Goal: Task Accomplishment & Management: Manage account settings

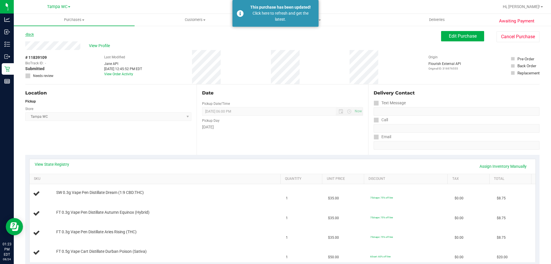
click at [30, 35] on link "Back" at bounding box center [29, 34] width 9 height 4
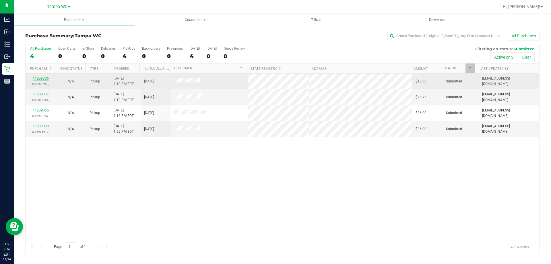
click at [39, 79] on link "11839306" at bounding box center [41, 78] width 16 height 4
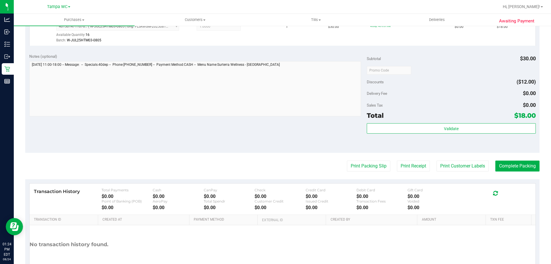
scroll to position [172, 0]
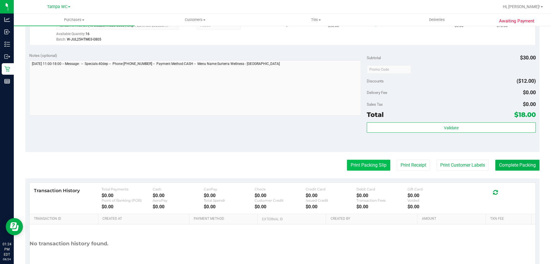
click at [372, 168] on button "Print Packing Slip" at bounding box center [368, 164] width 43 height 11
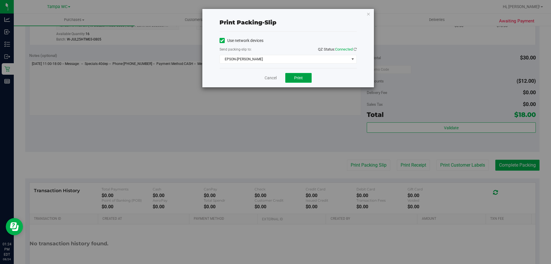
click at [303, 81] on button "Print" at bounding box center [298, 78] width 26 height 10
click at [367, 15] on icon "button" at bounding box center [368, 13] width 4 height 7
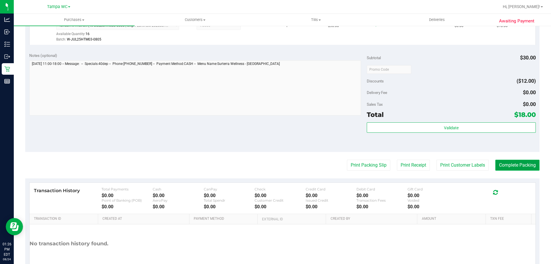
click at [518, 169] on button "Complete Packing" at bounding box center [517, 164] width 44 height 11
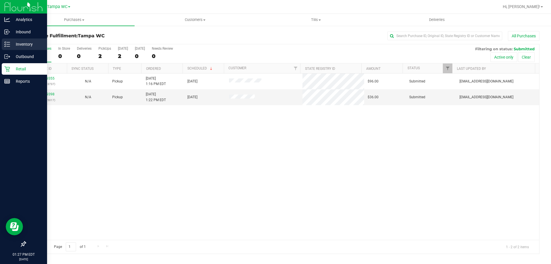
click at [23, 44] on p "Inventory" at bounding box center [27, 44] width 34 height 7
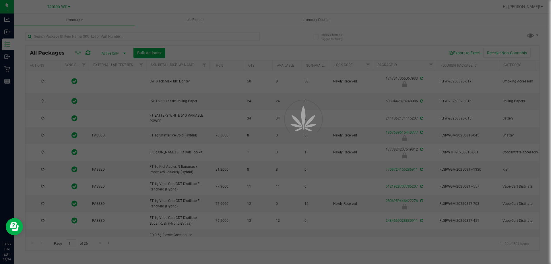
type input "[DATE]"
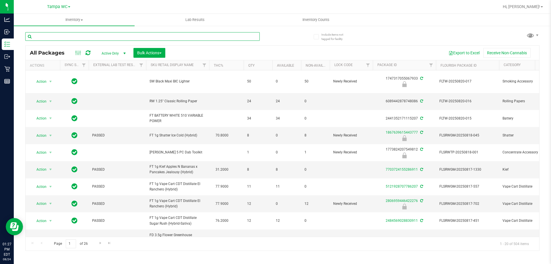
click at [84, 36] on input "text" at bounding box center [142, 36] width 234 height 9
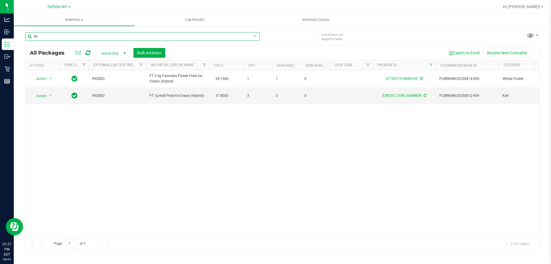
type input "fic"
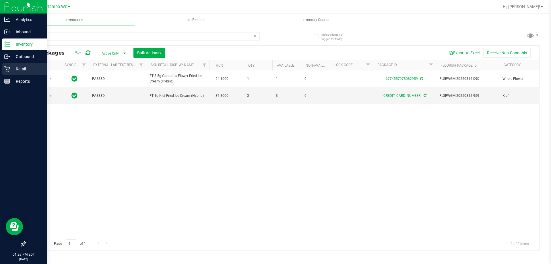
click at [19, 65] on div "Retail" at bounding box center [24, 68] width 45 height 11
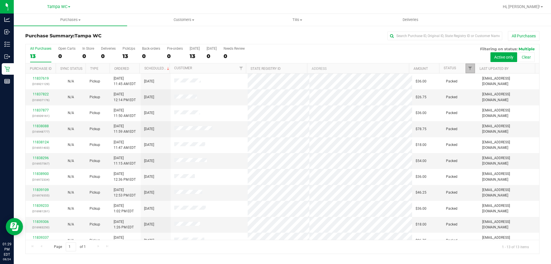
click at [465, 67] on link "Filter" at bounding box center [469, 68] width 9 height 10
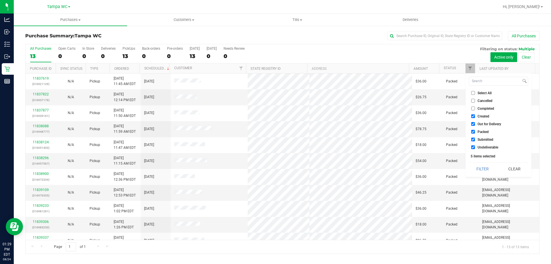
click at [473, 134] on li "Packed" at bounding box center [498, 131] width 59 height 6
click at [473, 133] on input "Packed" at bounding box center [473, 132] width 4 height 4
checkbox input "false"
click at [481, 167] on button "Filter" at bounding box center [483, 168] width 28 height 13
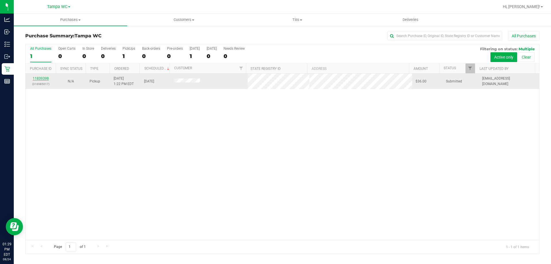
click at [38, 77] on link "11839398" at bounding box center [41, 78] width 16 height 4
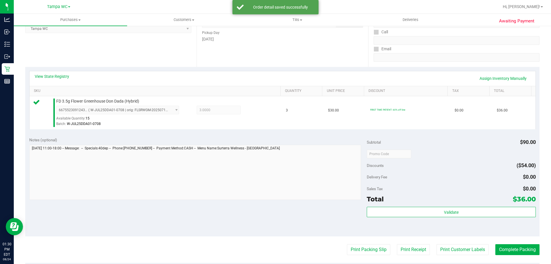
scroll to position [172, 0]
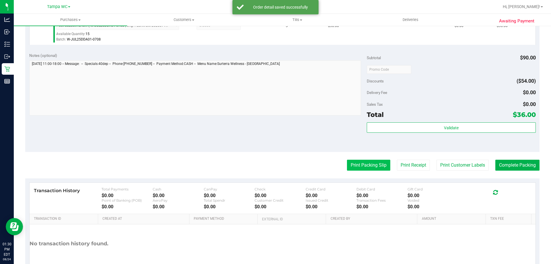
click at [377, 162] on button "Print Packing Slip" at bounding box center [368, 164] width 43 height 11
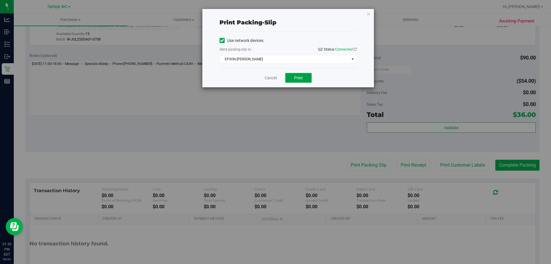
click at [302, 79] on span "Print" at bounding box center [298, 77] width 9 height 5
click at [367, 16] on icon "button" at bounding box center [368, 13] width 4 height 7
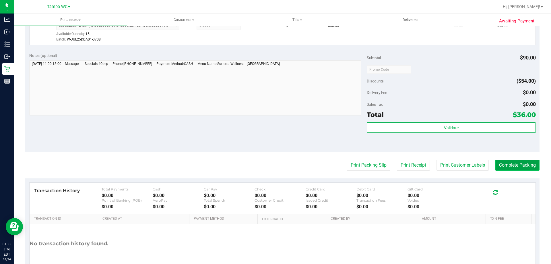
click at [495, 165] on button "Complete Packing" at bounding box center [517, 164] width 44 height 11
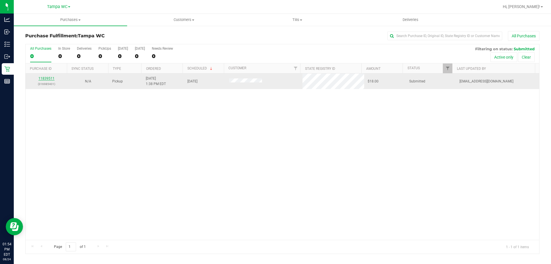
click at [46, 77] on link "11839511" at bounding box center [46, 78] width 16 height 4
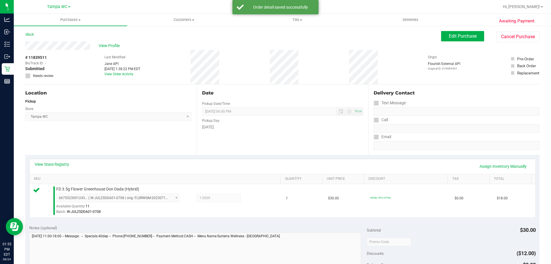
scroll to position [57, 0]
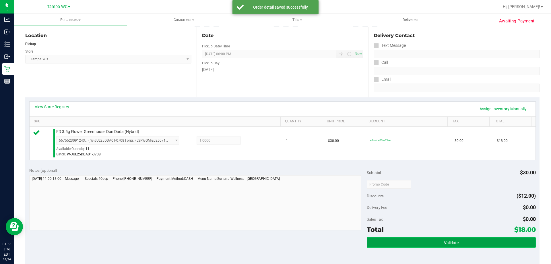
click at [476, 239] on button "Validate" at bounding box center [450, 242] width 169 height 10
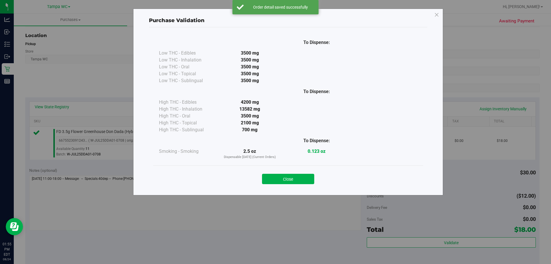
click at [290, 172] on div "Close" at bounding box center [287, 177] width 261 height 14
click at [290, 175] on button "Close" at bounding box center [288, 178] width 52 height 10
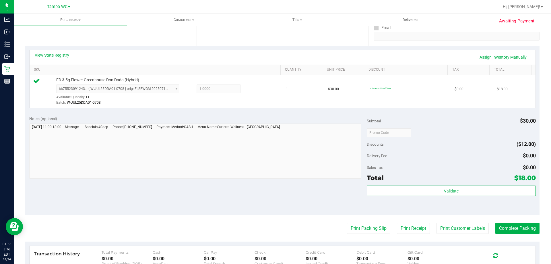
scroll to position [201, 0]
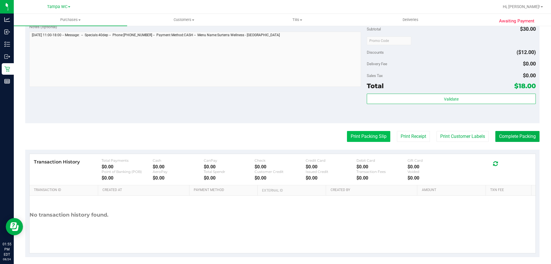
click at [352, 140] on button "Print Packing Slip" at bounding box center [368, 136] width 43 height 11
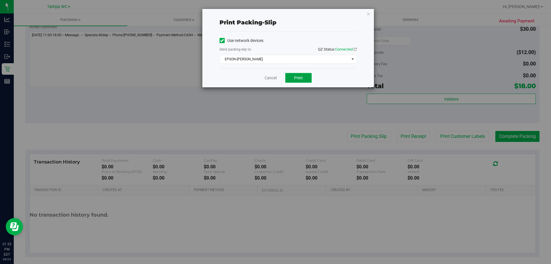
click at [302, 75] on button "Print" at bounding box center [298, 78] width 26 height 10
click at [277, 79] on div "Cancel Print" at bounding box center [287, 77] width 137 height 19
click at [275, 77] on link "Cancel" at bounding box center [270, 78] width 12 height 6
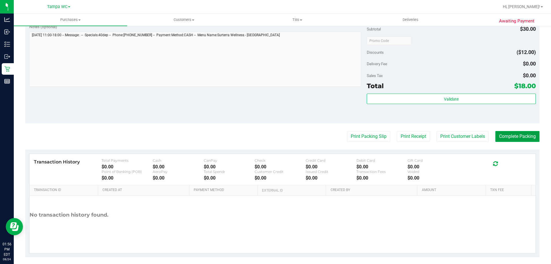
click at [515, 135] on button "Complete Packing" at bounding box center [517, 136] width 44 height 11
